Goal: Task Accomplishment & Management: Manage account settings

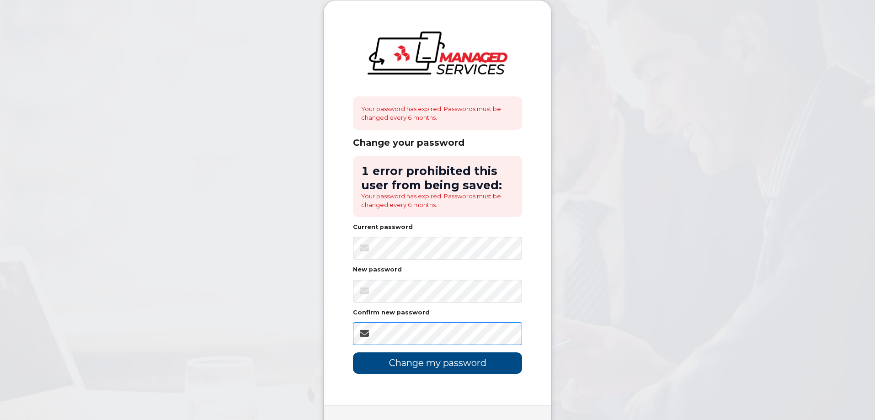
click at [353, 353] on input "Change my password" at bounding box center [437, 363] width 169 height 21
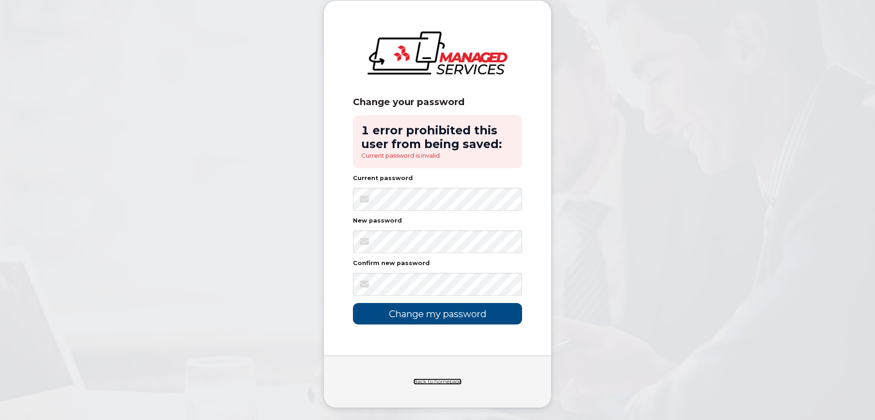
click at [433, 381] on link "Back to homepage" at bounding box center [437, 382] width 48 height 6
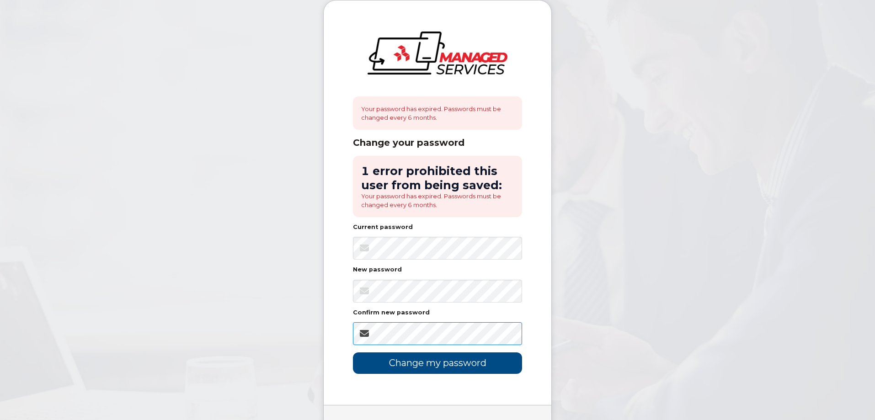
click at [353, 353] on input "Change my password" at bounding box center [437, 363] width 169 height 21
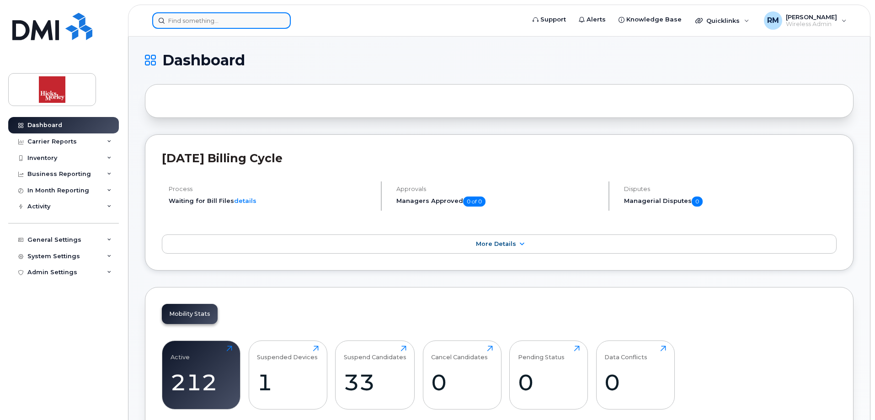
click at [216, 21] on input at bounding box center [221, 20] width 139 height 16
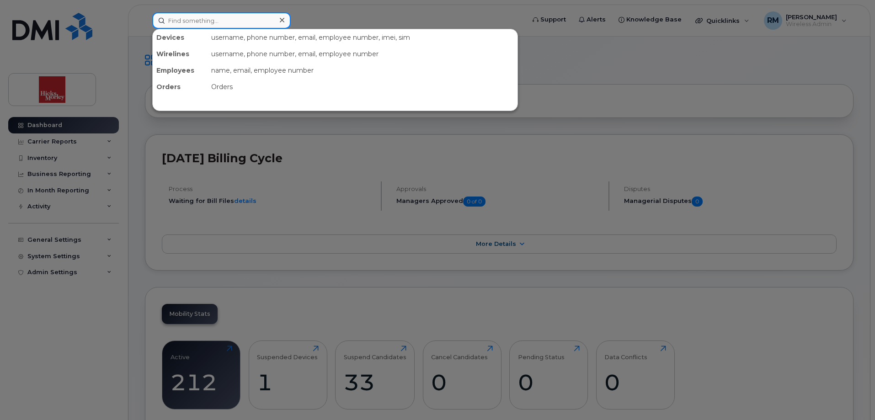
paste input "647.355.5181"
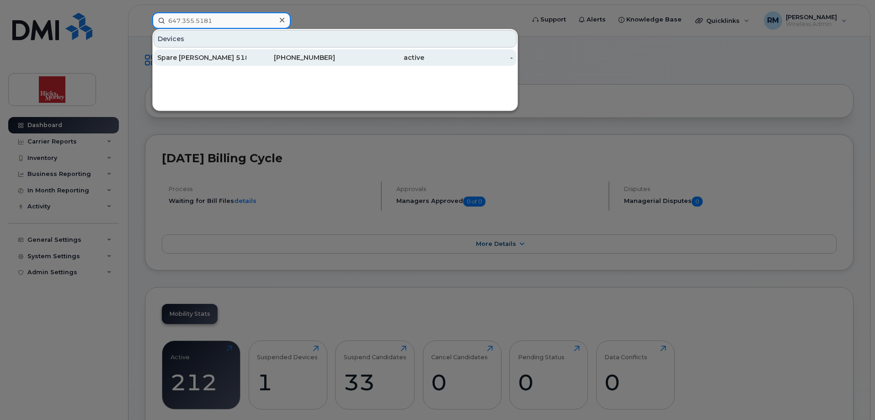
type input "647.355.5181"
click at [173, 53] on div "Spare [PERSON_NAME] 5181" at bounding box center [201, 57] width 89 height 16
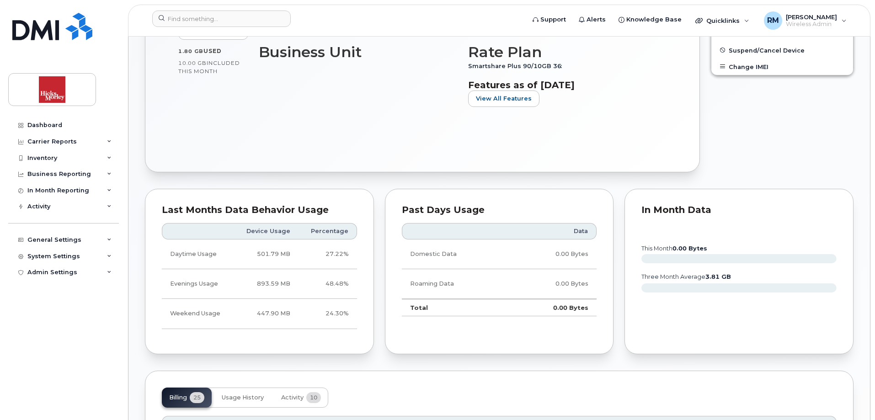
scroll to position [342, 0]
click at [871, 165] on body "Support Alerts Knowledge Base Quicklinks Suspend / Cancel Device Change SIM Car…" at bounding box center [437, 383] width 875 height 1450
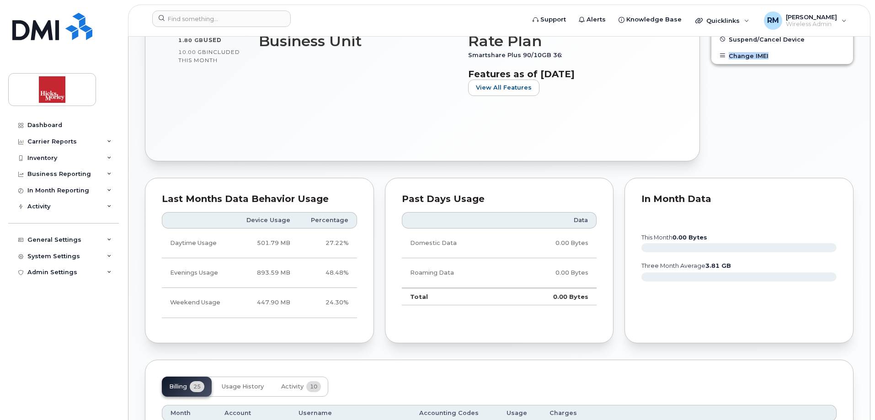
scroll to position [361, 0]
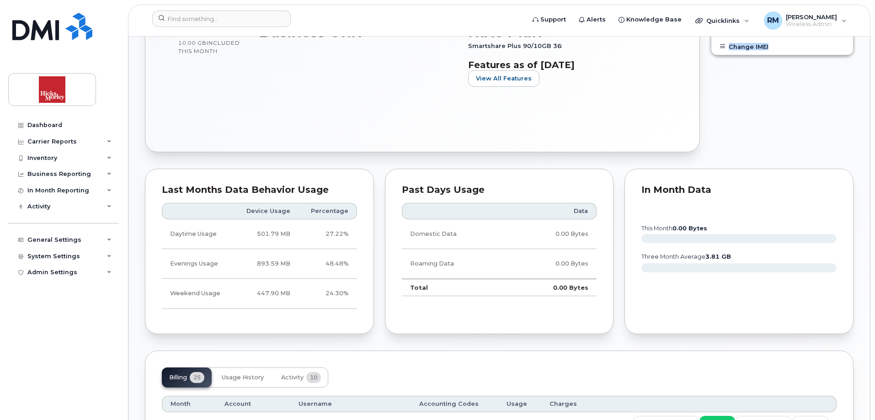
drag, startPoint x: 870, startPoint y: 159, endPoint x: 859, endPoint y: 213, distance: 54.6
click at [859, 213] on div "Spare [PERSON_NAME] 5181 Active Tags List Add tags Add Note [PHONE_NUMBER] Last…" at bounding box center [499, 368] width 742 height 1384
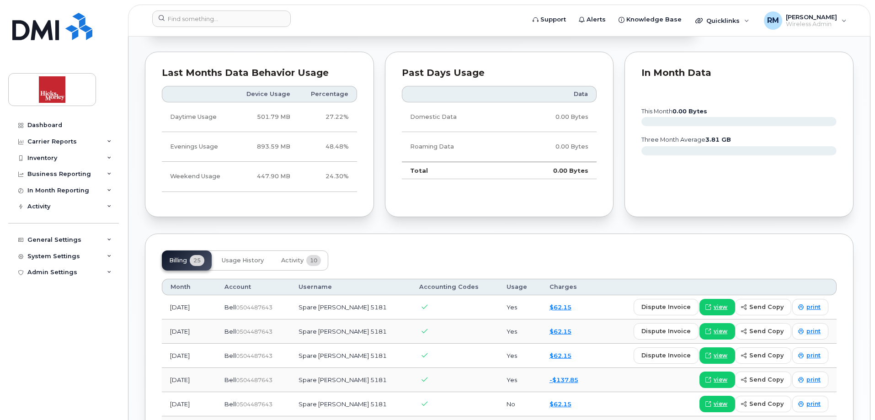
scroll to position [475, 0]
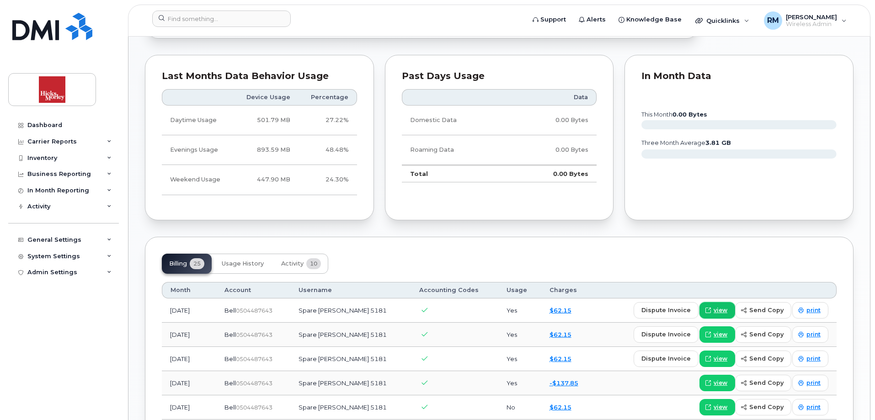
click at [711, 308] on icon at bounding box center [708, 310] width 5 height 5
